Goal: Task Accomplishment & Management: Manage account settings

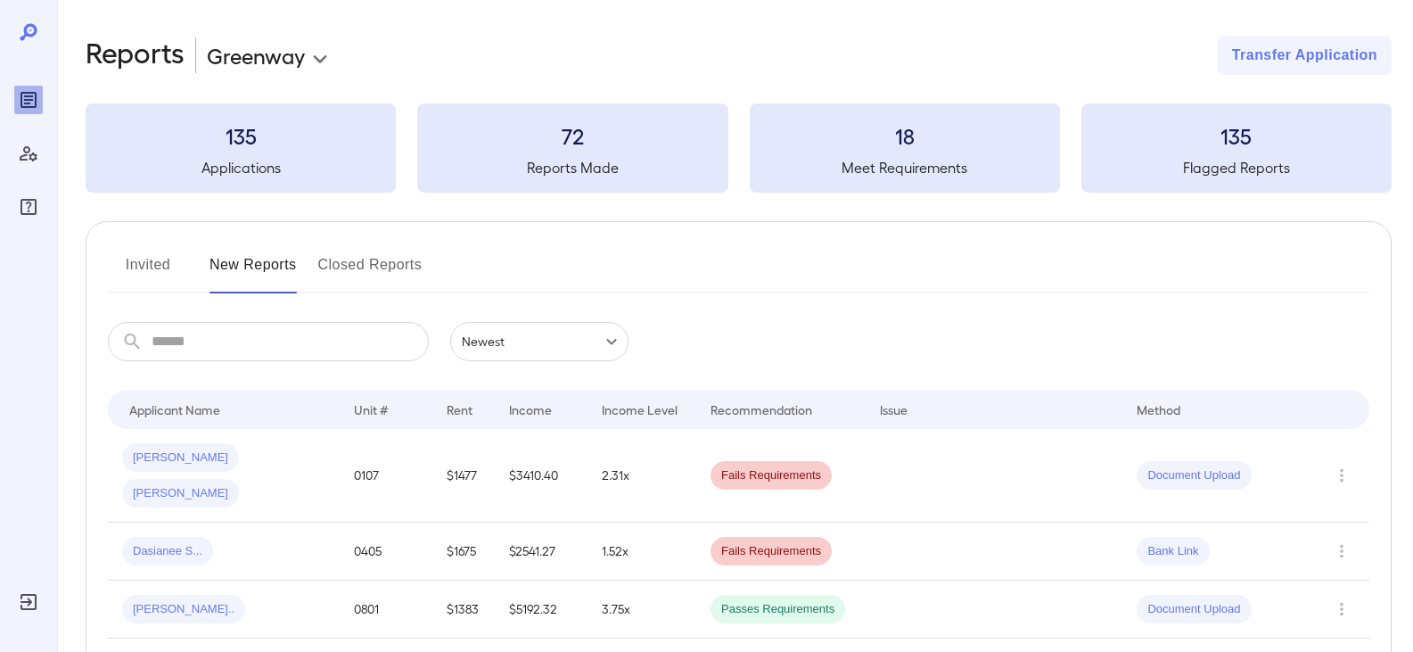
click at [141, 278] on button "Invited" at bounding box center [148, 272] width 80 height 43
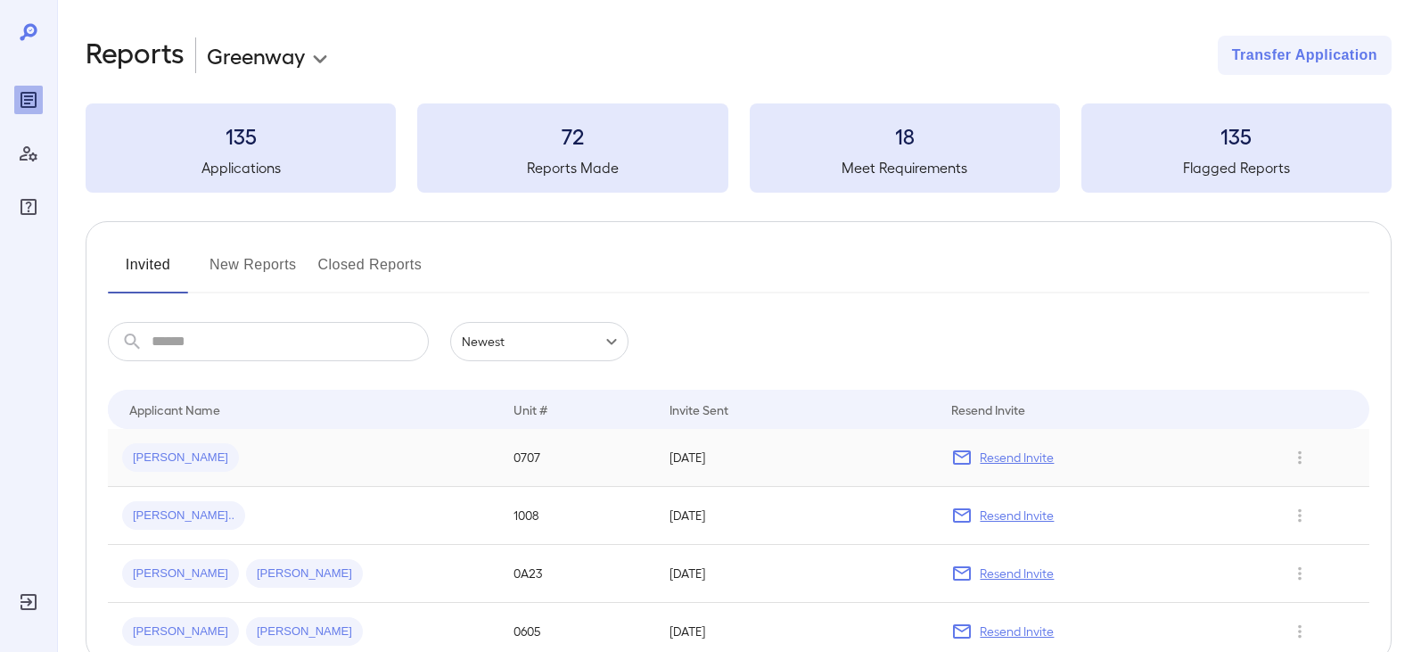
scroll to position [103, 0]
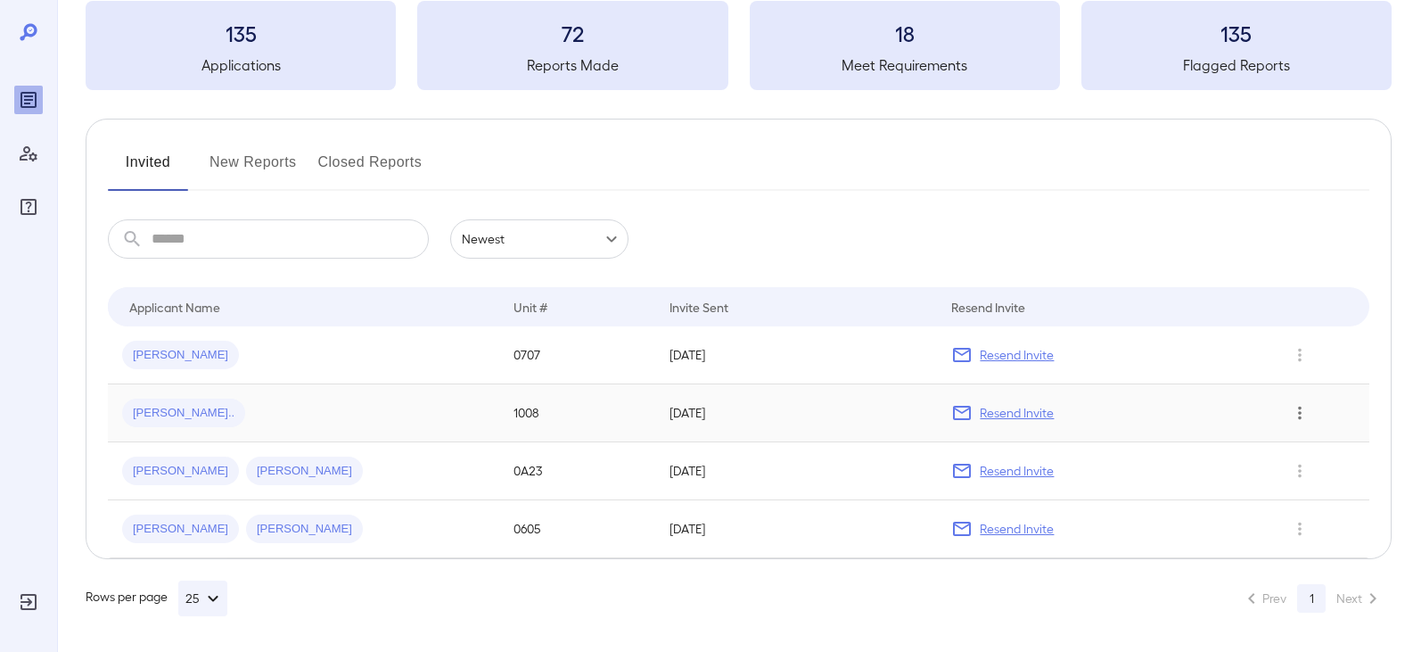
click at [1309, 417] on icon "Row Actions" at bounding box center [1300, 412] width 20 height 21
click at [1320, 476] on li "Remove Application" at bounding box center [1341, 477] width 141 height 29
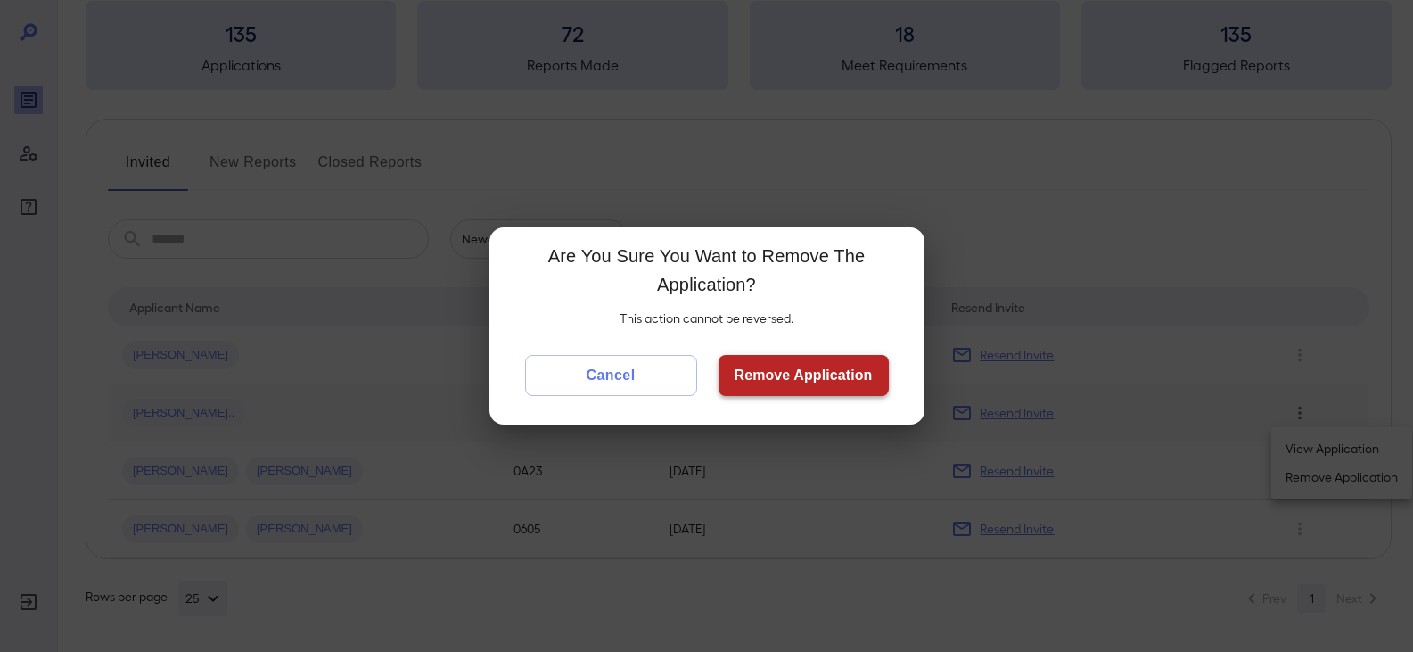
click at [803, 376] on button "Remove Application" at bounding box center [804, 375] width 170 height 41
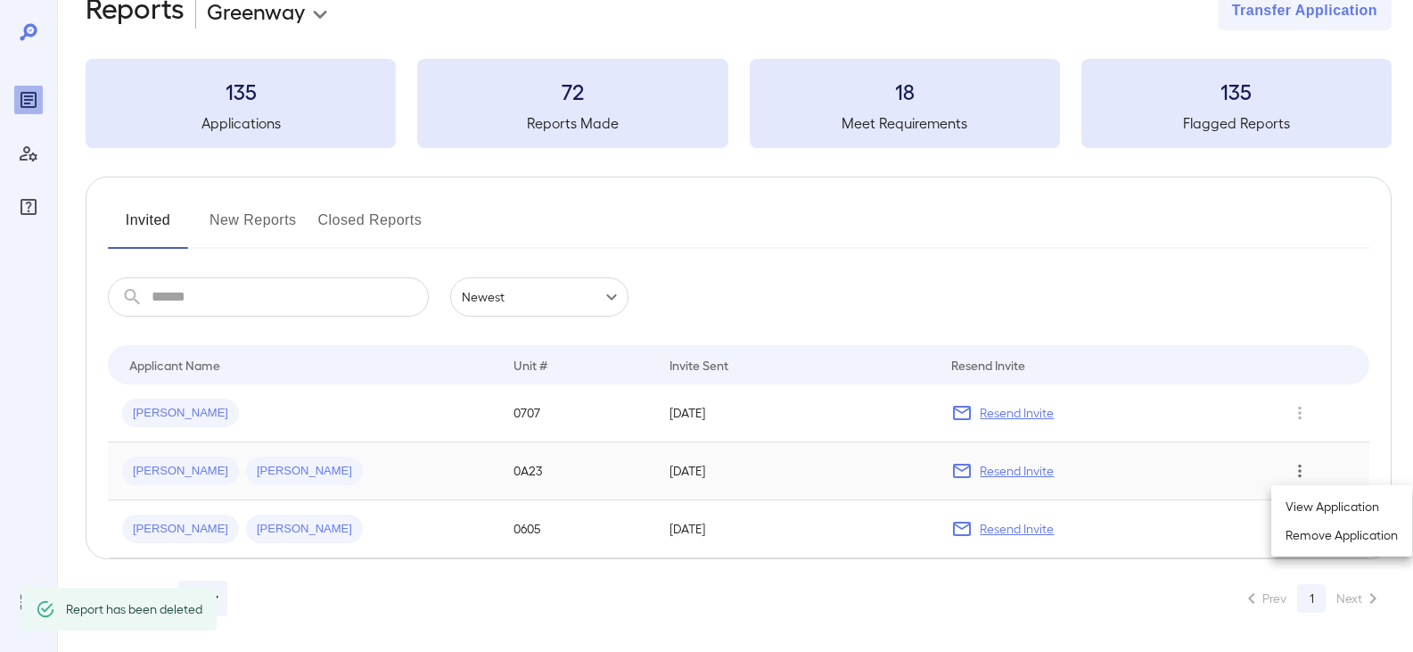
scroll to position [45, 0]
click at [784, 276] on div at bounding box center [706, 326] width 1413 height 652
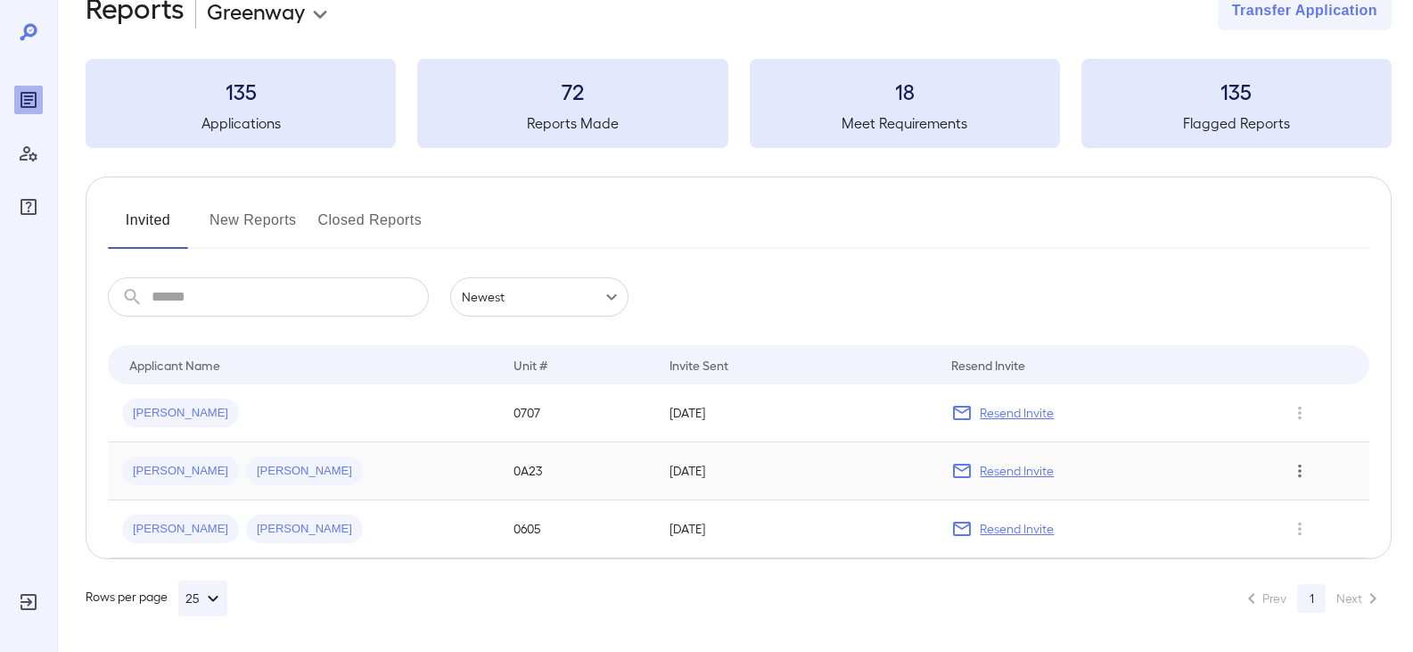
click at [1310, 474] on icon "Row Actions" at bounding box center [1300, 470] width 20 height 21
click at [1339, 534] on li "Remove Application" at bounding box center [1341, 535] width 141 height 29
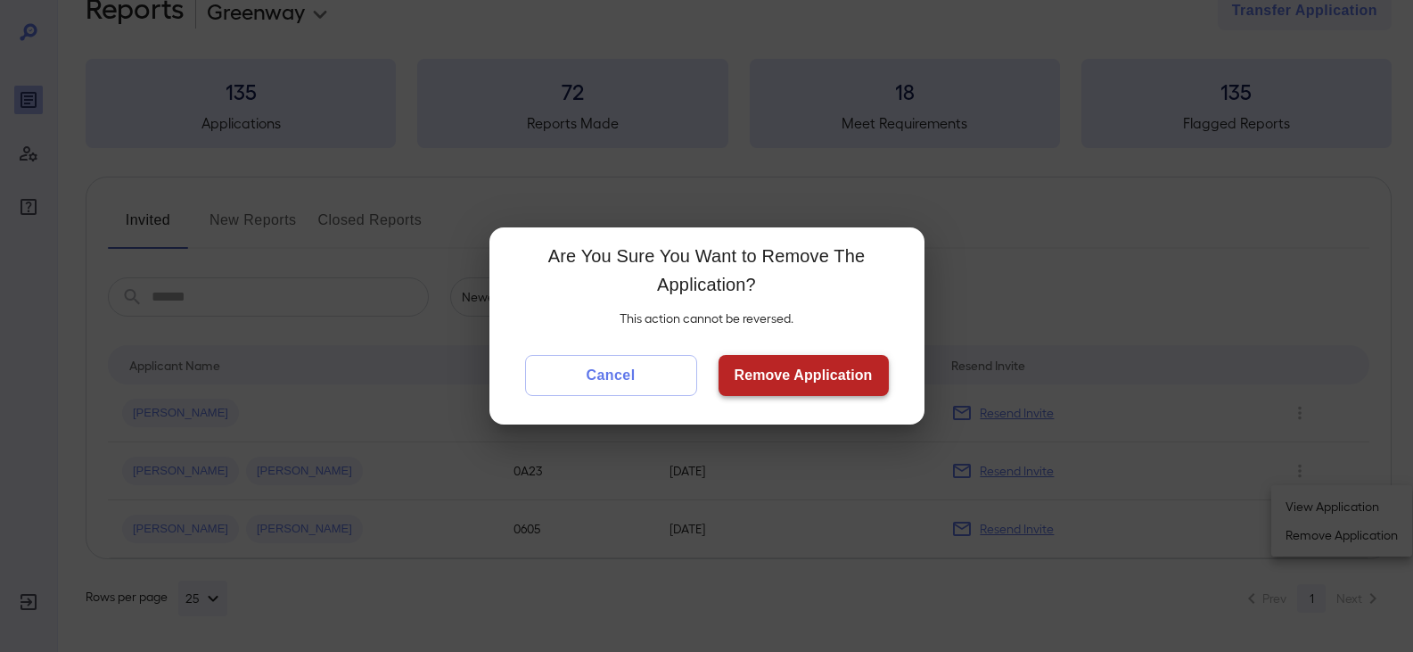
click at [819, 384] on button "Remove Application" at bounding box center [804, 375] width 170 height 41
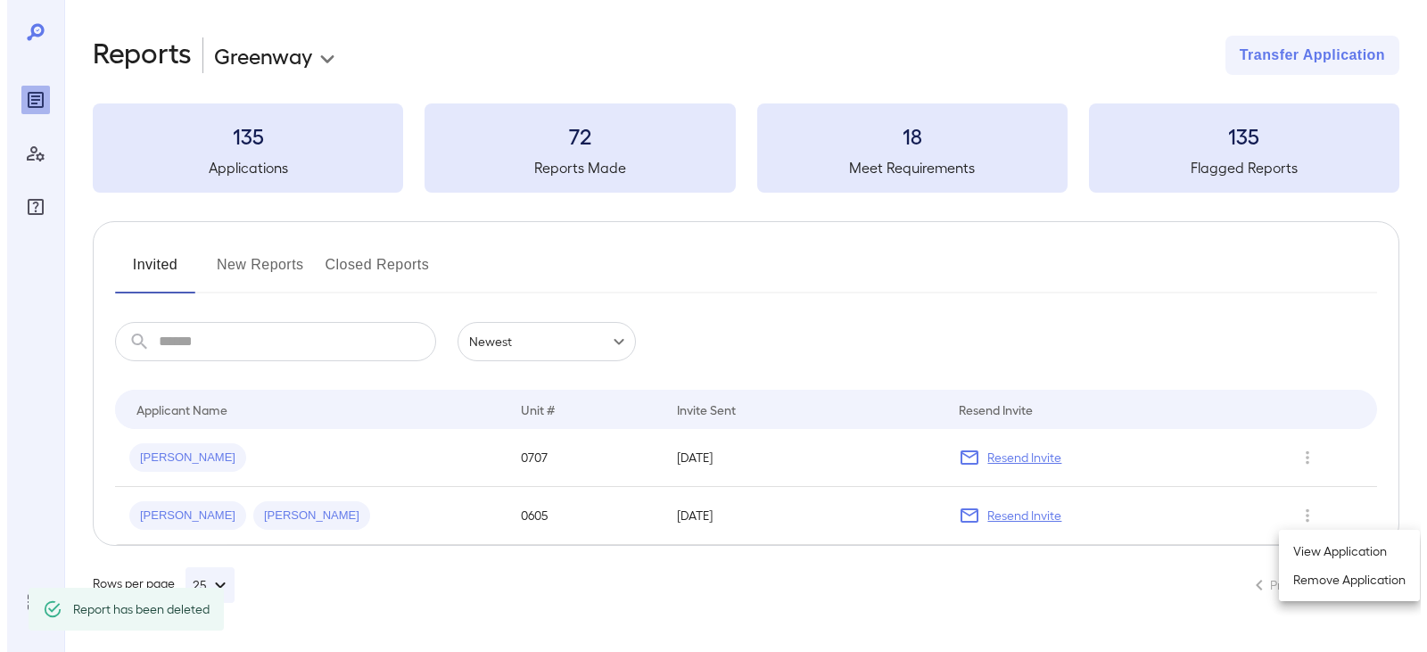
scroll to position [0, 0]
click at [1313, 514] on div at bounding box center [713, 326] width 1427 height 652
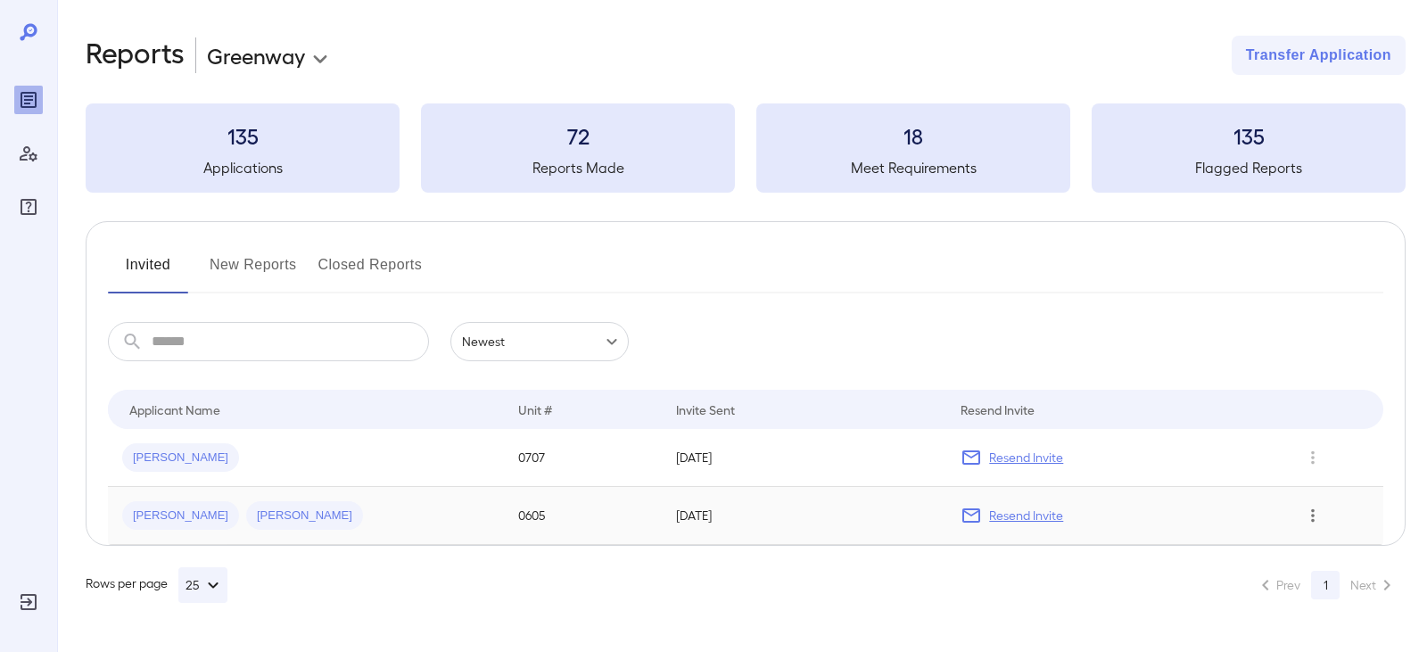
click at [1314, 518] on icon "Row Actions" at bounding box center [1313, 515] width 20 height 21
click at [1312, 576] on li "Remove Application" at bounding box center [1341, 579] width 141 height 29
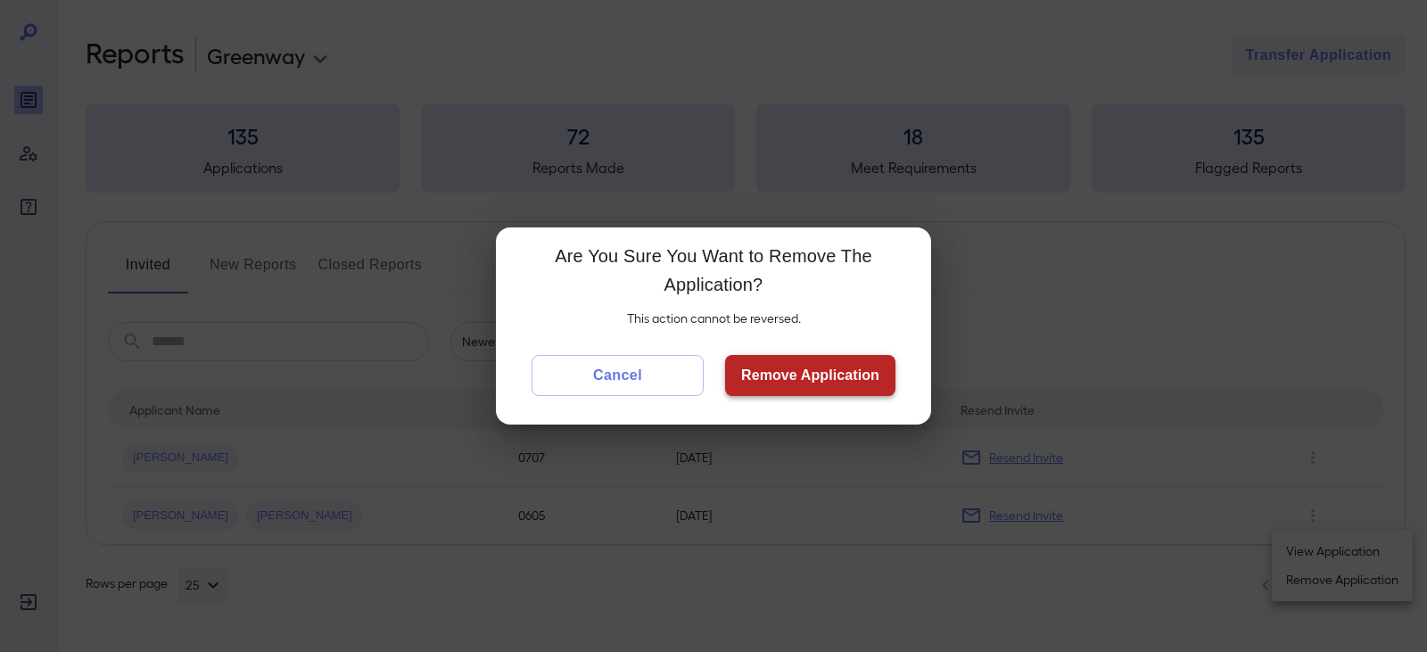
click at [849, 378] on button "Remove Application" at bounding box center [810, 375] width 170 height 41
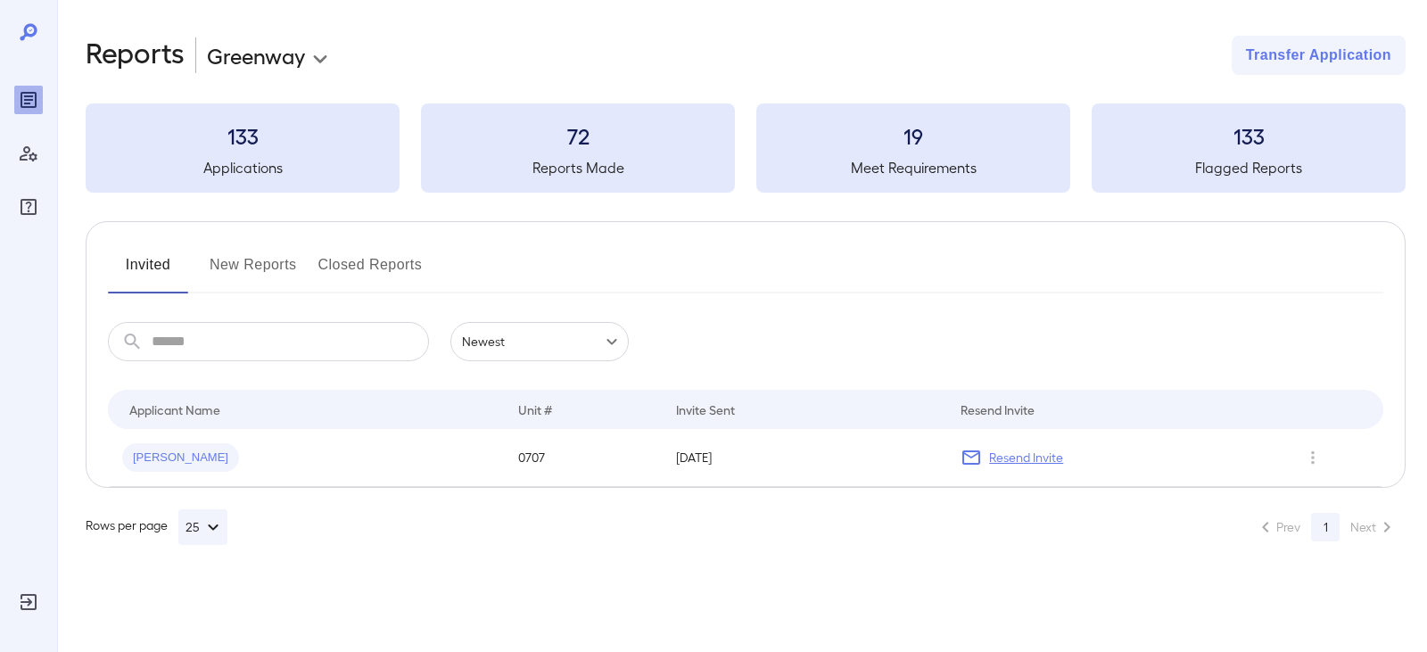
click at [242, 284] on button "New Reports" at bounding box center [253, 272] width 87 height 43
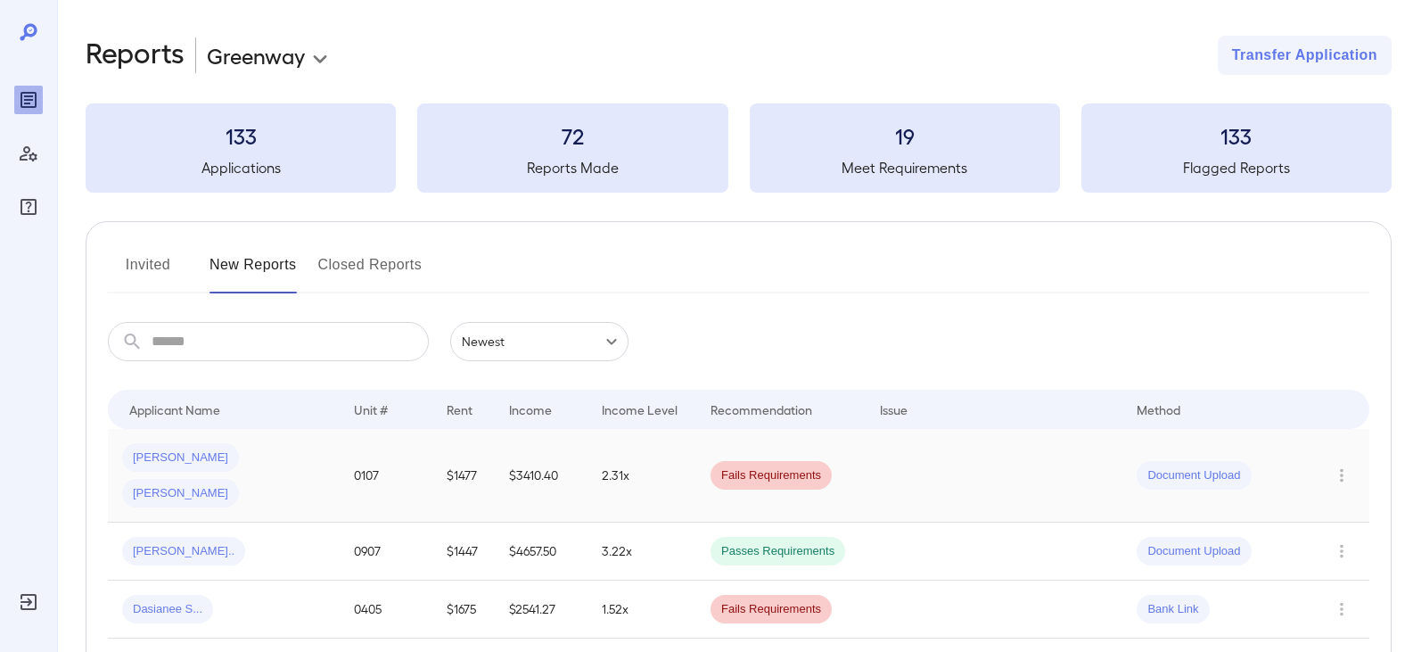
click at [323, 460] on div "Bridget D... Abigail R..." at bounding box center [223, 475] width 203 height 64
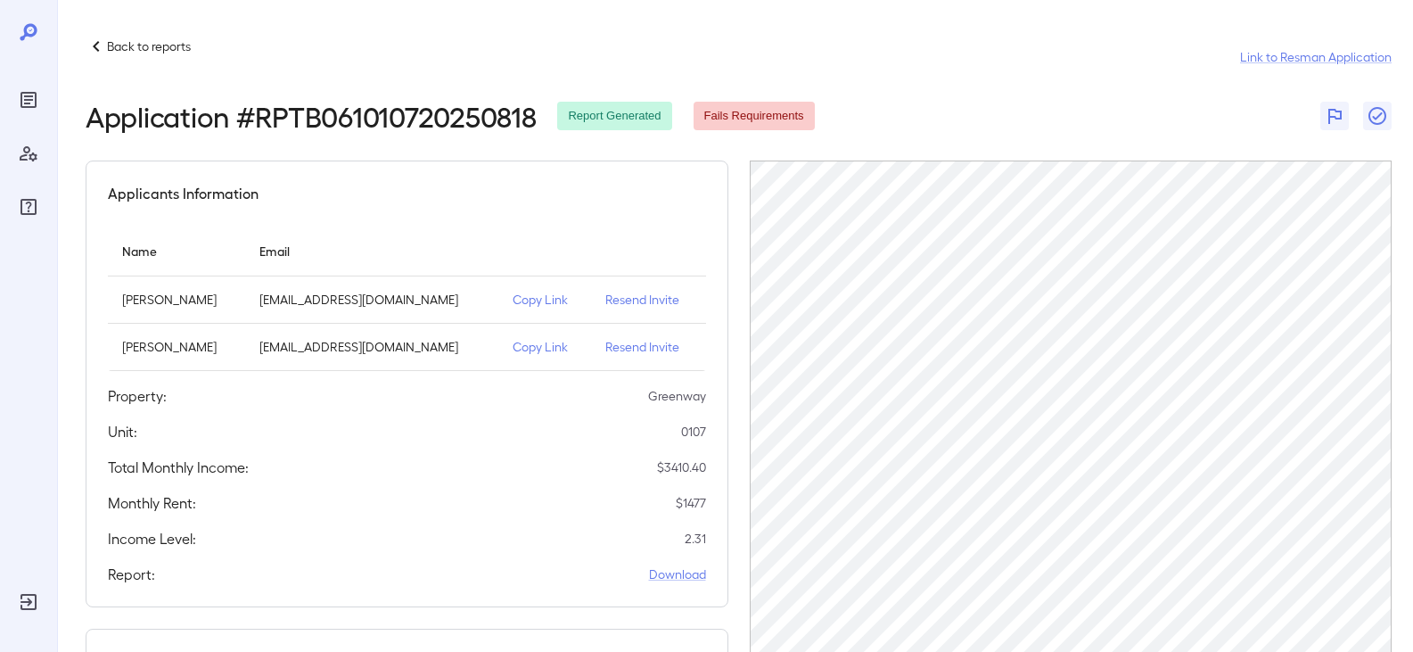
click at [154, 46] on p "Back to reports" at bounding box center [149, 46] width 84 height 18
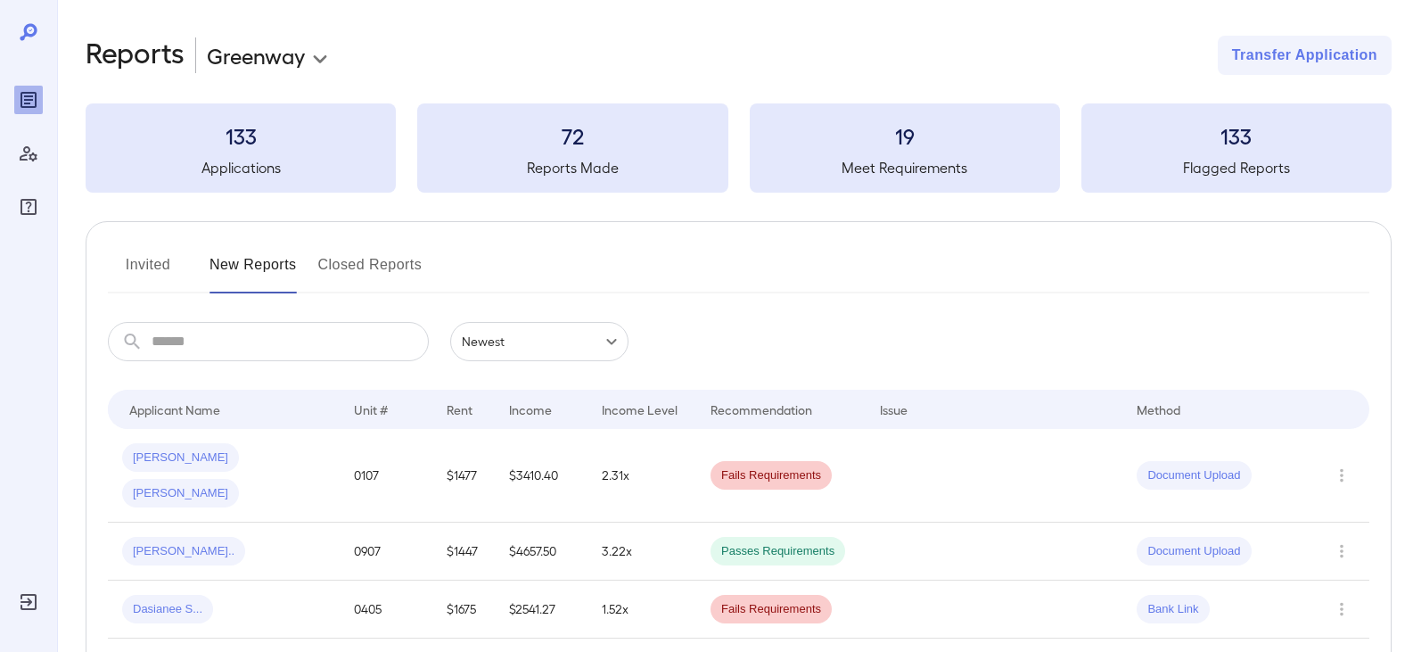
click at [152, 266] on button "Invited" at bounding box center [148, 272] width 80 height 43
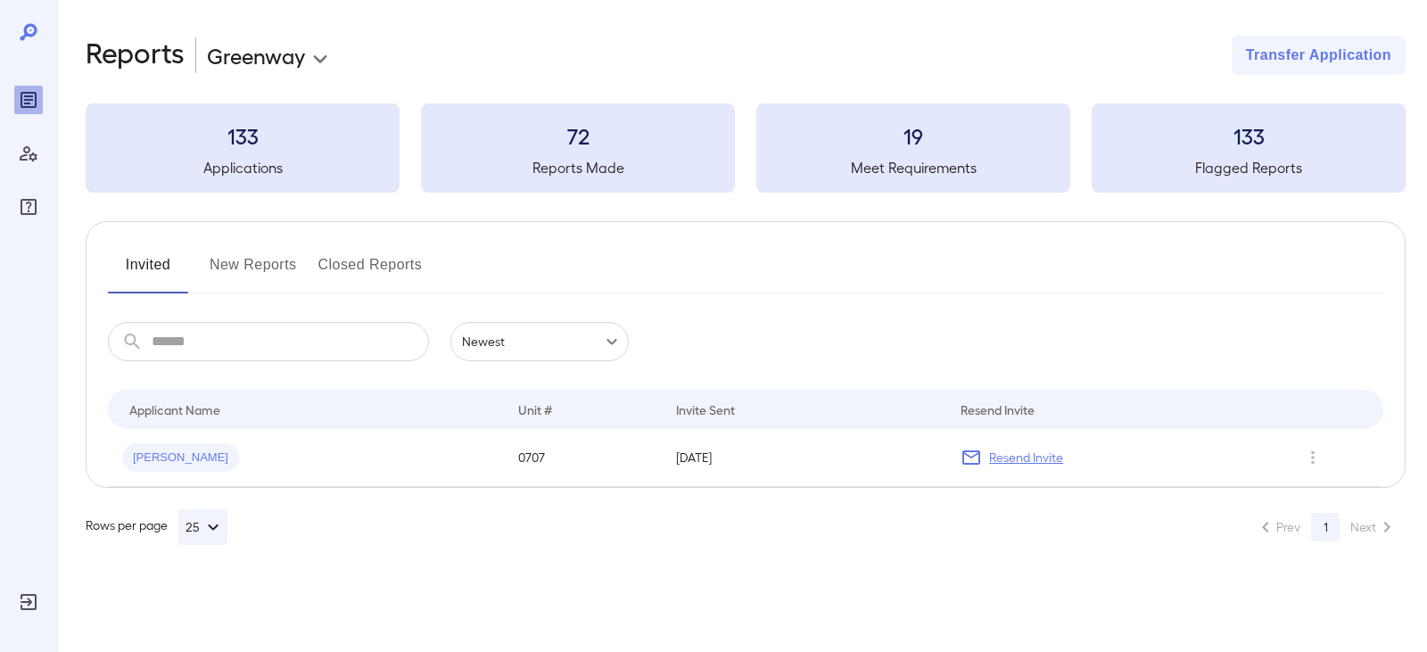
click at [220, 255] on button "New Reports" at bounding box center [253, 272] width 87 height 43
